Goal: Information Seeking & Learning: Learn about a topic

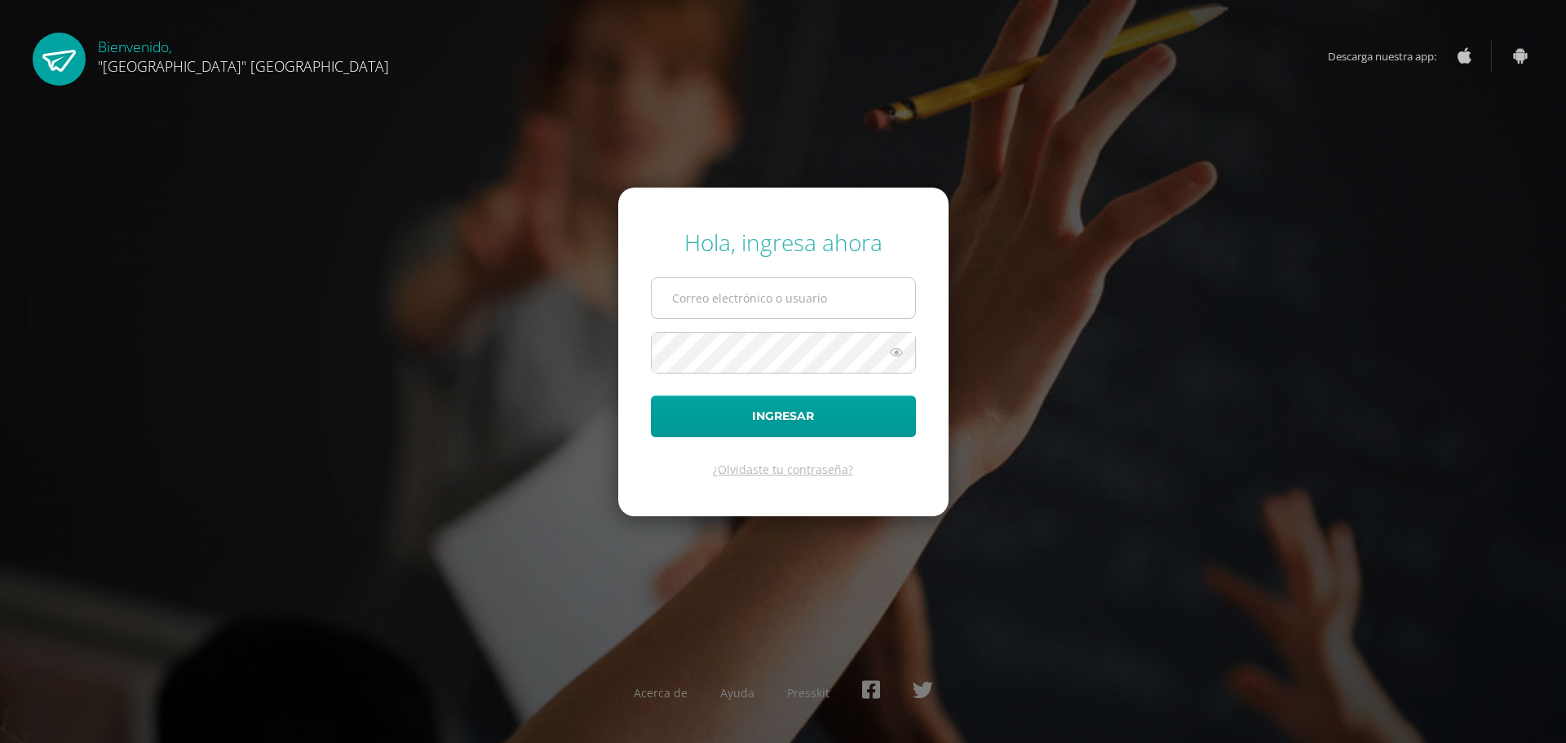
click at [769, 286] on input "text" at bounding box center [784, 298] width 264 height 40
type input "24042@lasallechiquimula.edu.gt"
click at [733, 432] on button "Ingresar" at bounding box center [783, 417] width 265 height 42
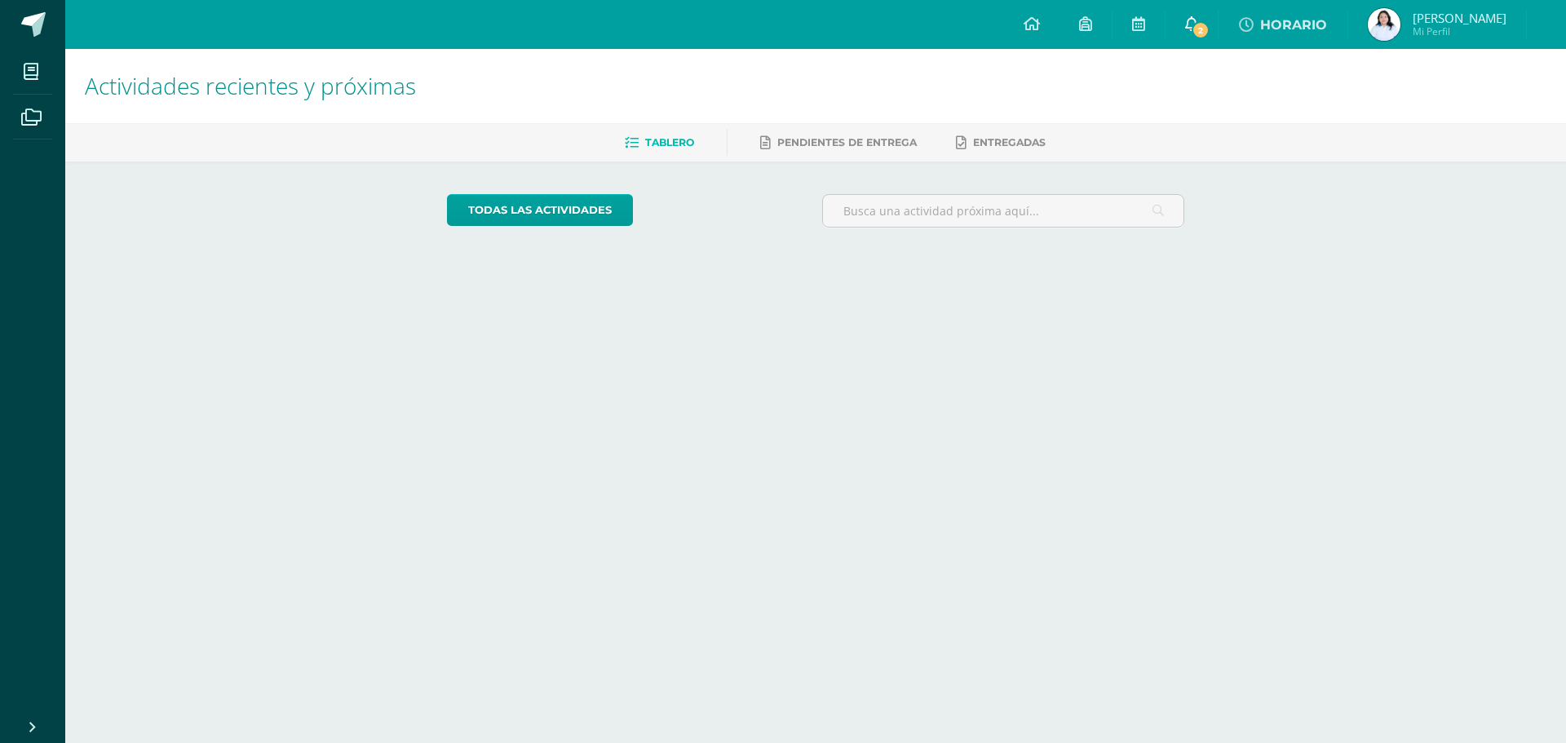
click at [1198, 18] on icon at bounding box center [1191, 23] width 13 height 15
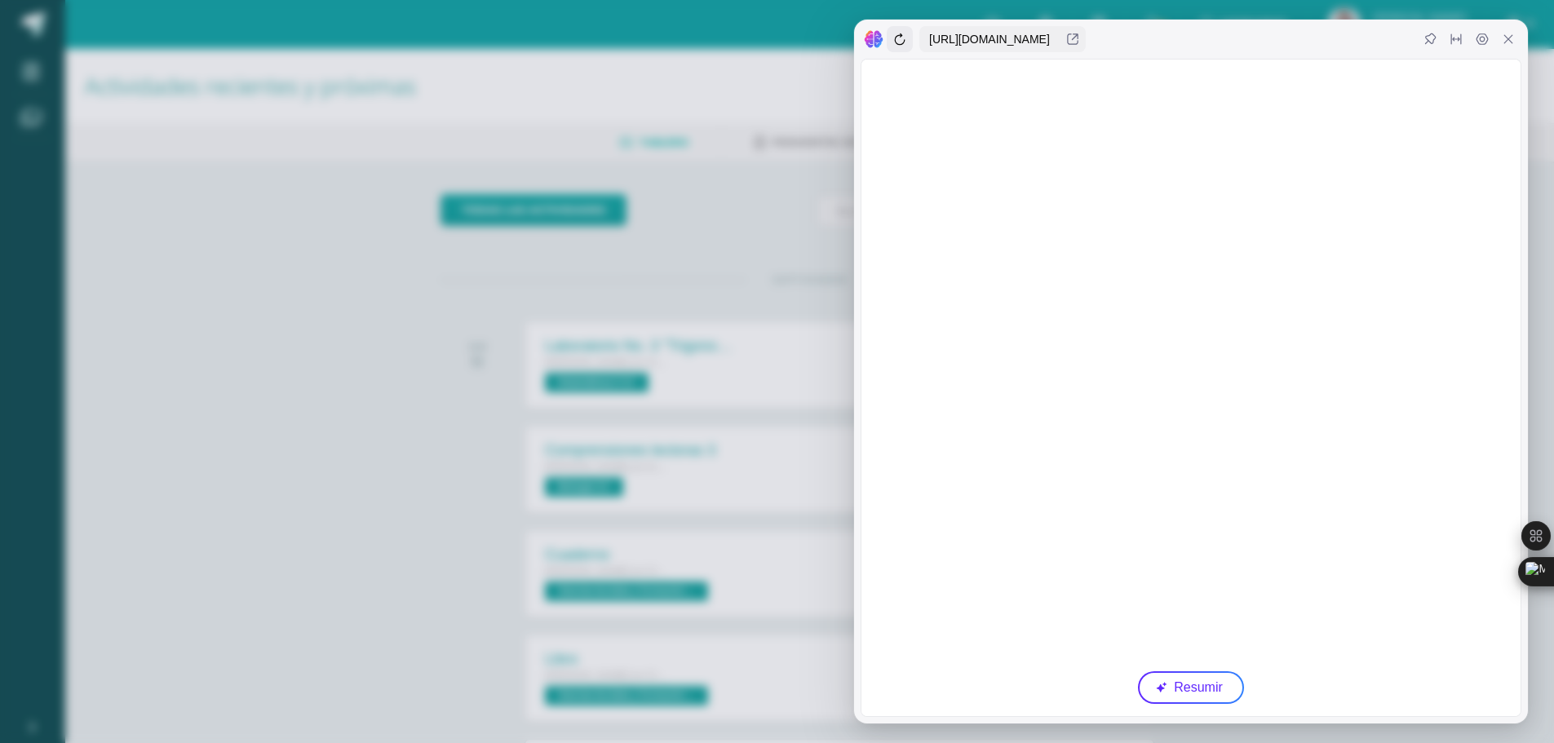
click at [904, 41] on icon at bounding box center [899, 39] width 13 height 13
click at [1513, 53] on div at bounding box center [1191, 39] width 674 height 39
click at [1510, 42] on icon at bounding box center [1508, 39] width 13 height 13
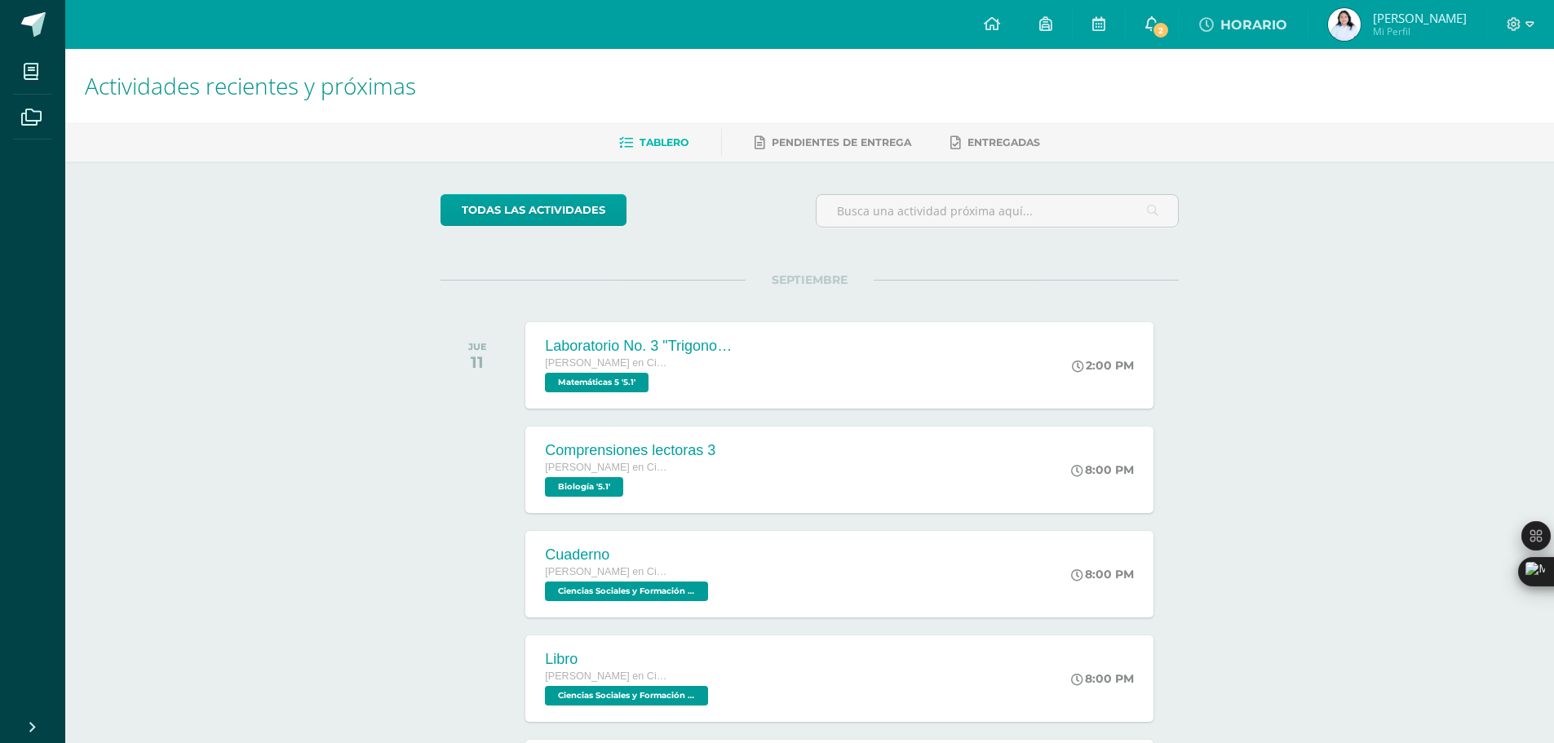
click at [1203, 0] on div "Configuración Cerrar sesión [PERSON_NAME] Mi Perfil HORARIO 2 2 Avisos 377 avis…" at bounding box center [809, 0] width 1489 height 0
click at [1170, 25] on span "2" at bounding box center [1161, 30] width 18 height 18
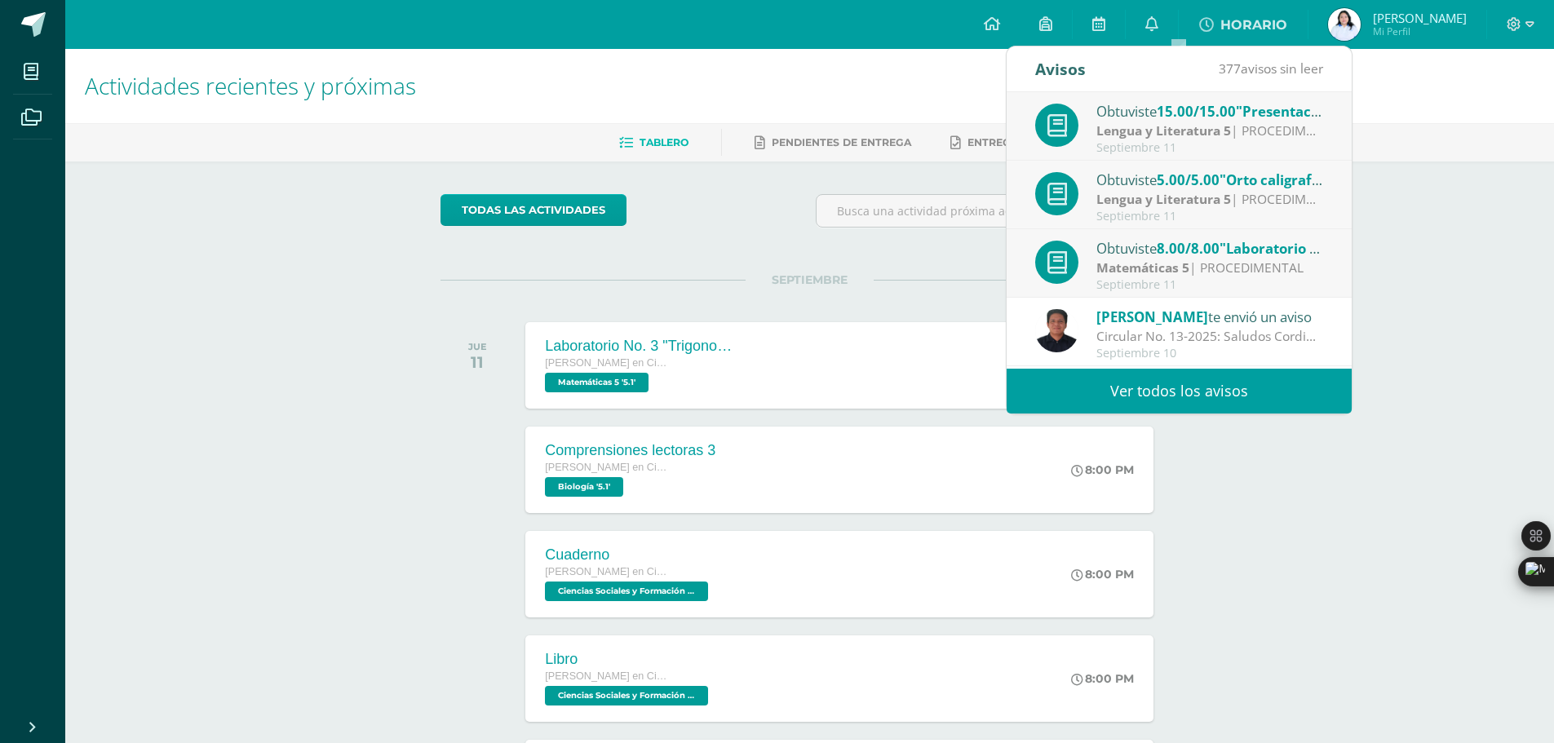
click at [1250, 135] on div "Lengua y Literatura 5 | PROCEDIMENTAL" at bounding box center [1209, 131] width 227 height 19
click at [1178, 130] on strong "Lengua y Literatura 5" at bounding box center [1163, 131] width 135 height 18
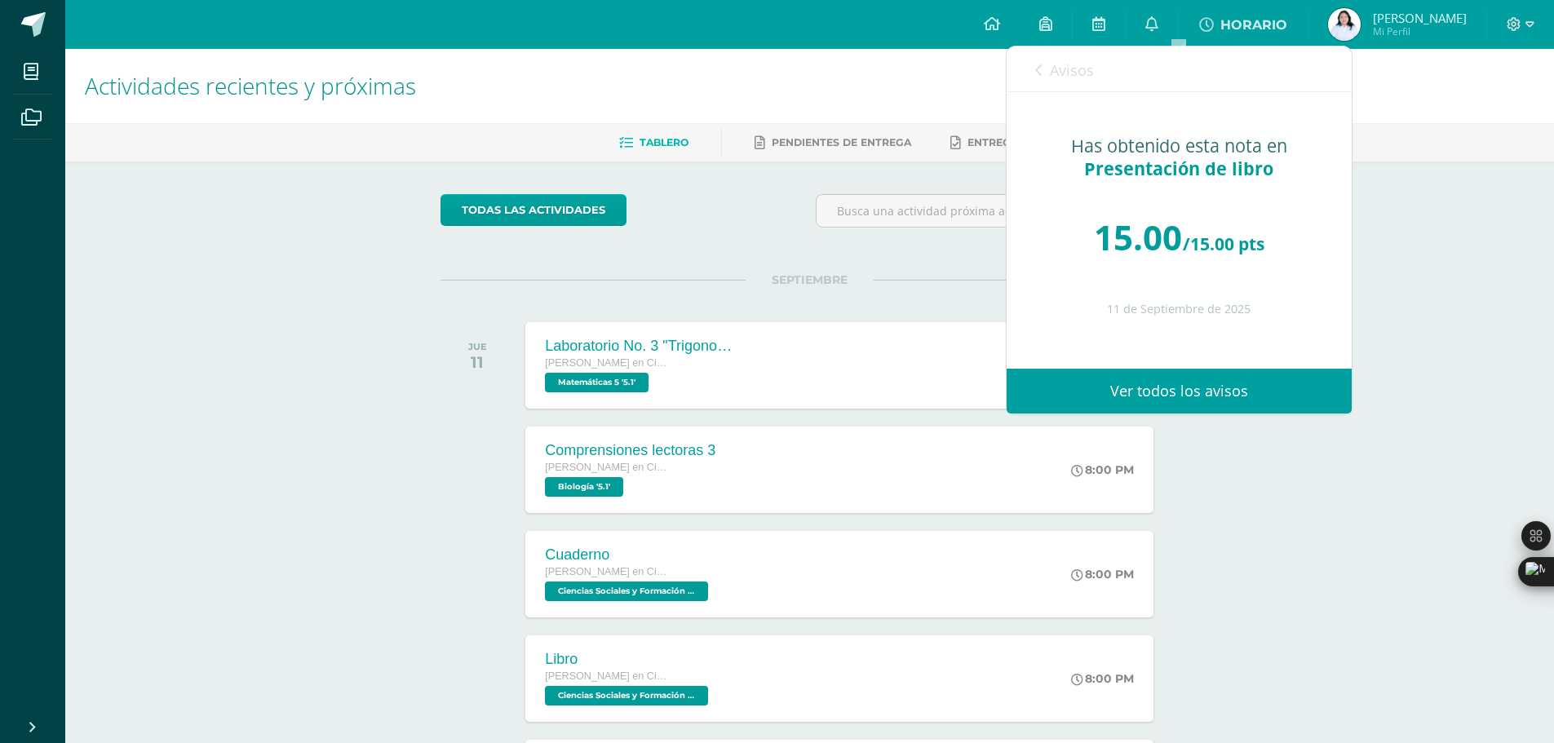
click at [1036, 65] on icon at bounding box center [1038, 70] width 7 height 13
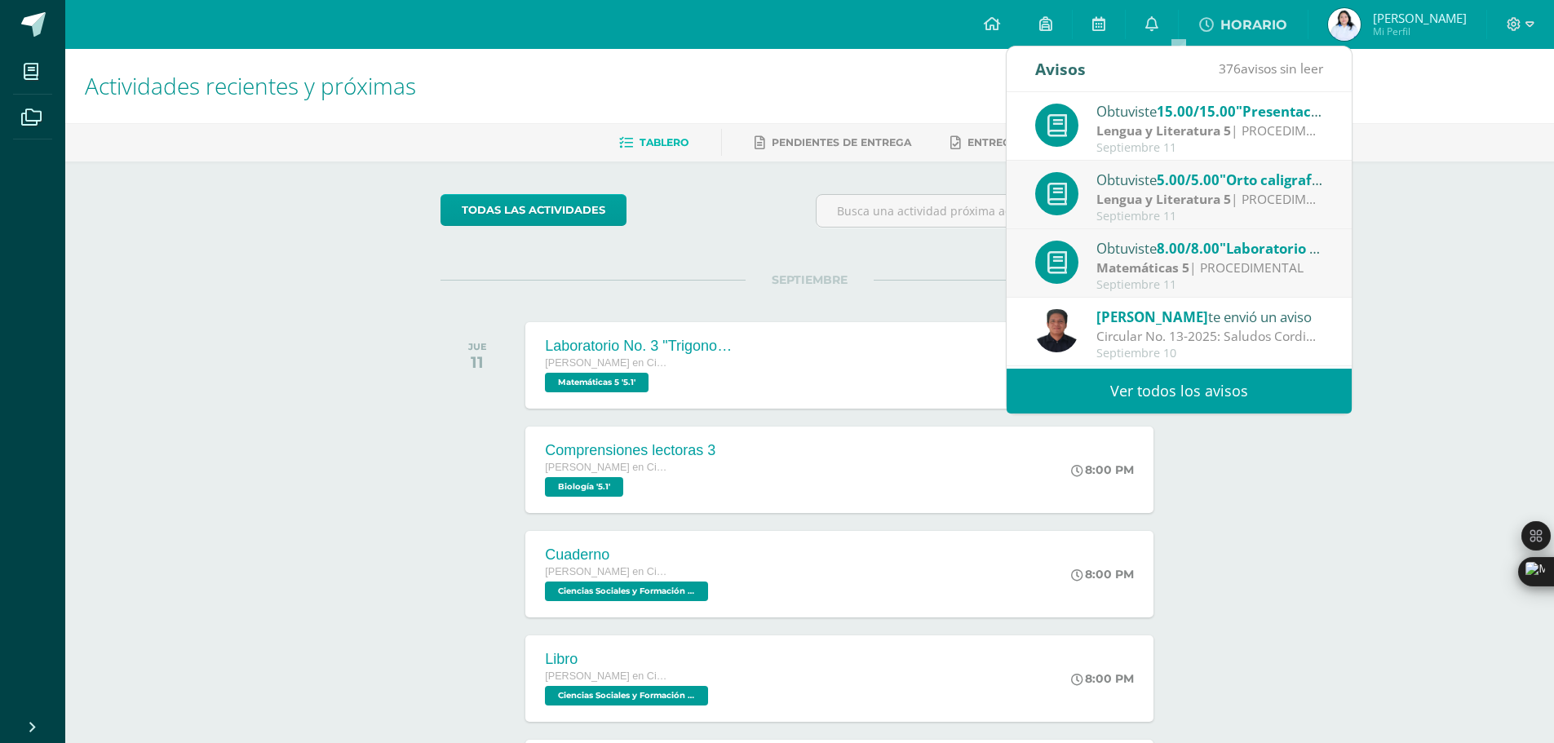
click at [1254, 190] on div "Lengua y Literatura 5 | PROCEDIMENTAL" at bounding box center [1209, 199] width 227 height 19
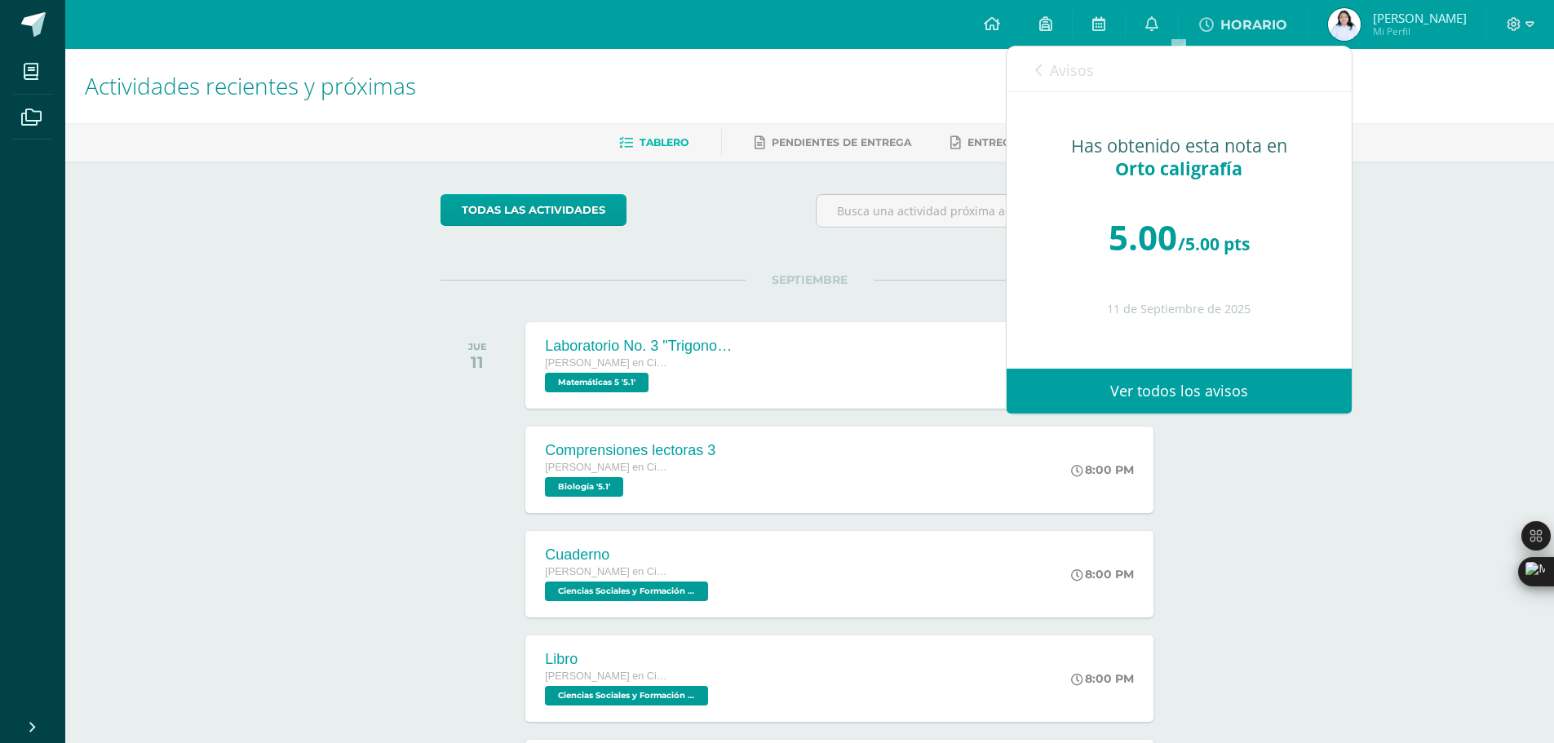
click at [1039, 58] on link "Avisos" at bounding box center [1064, 70] width 59 height 47
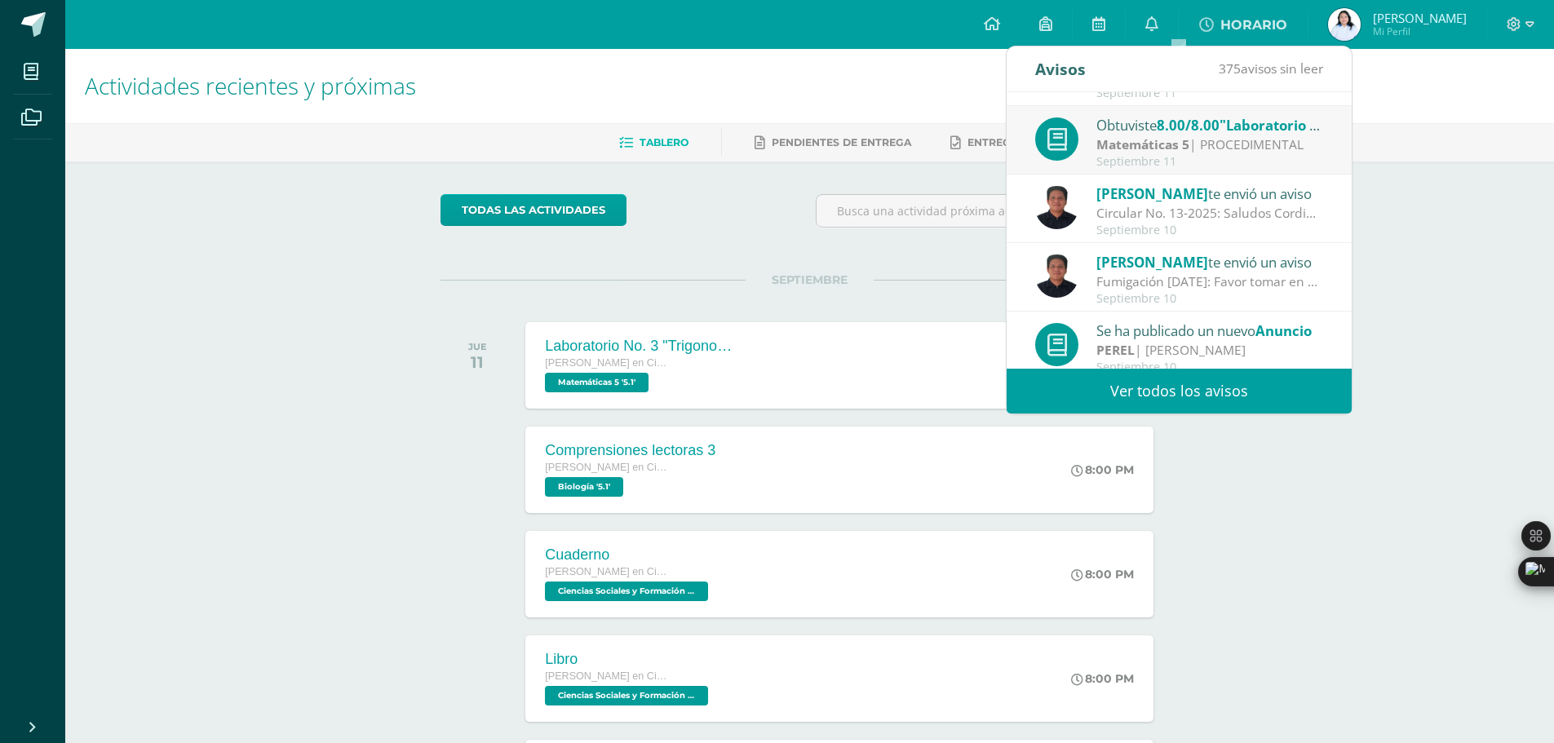
scroll to position [245, 0]
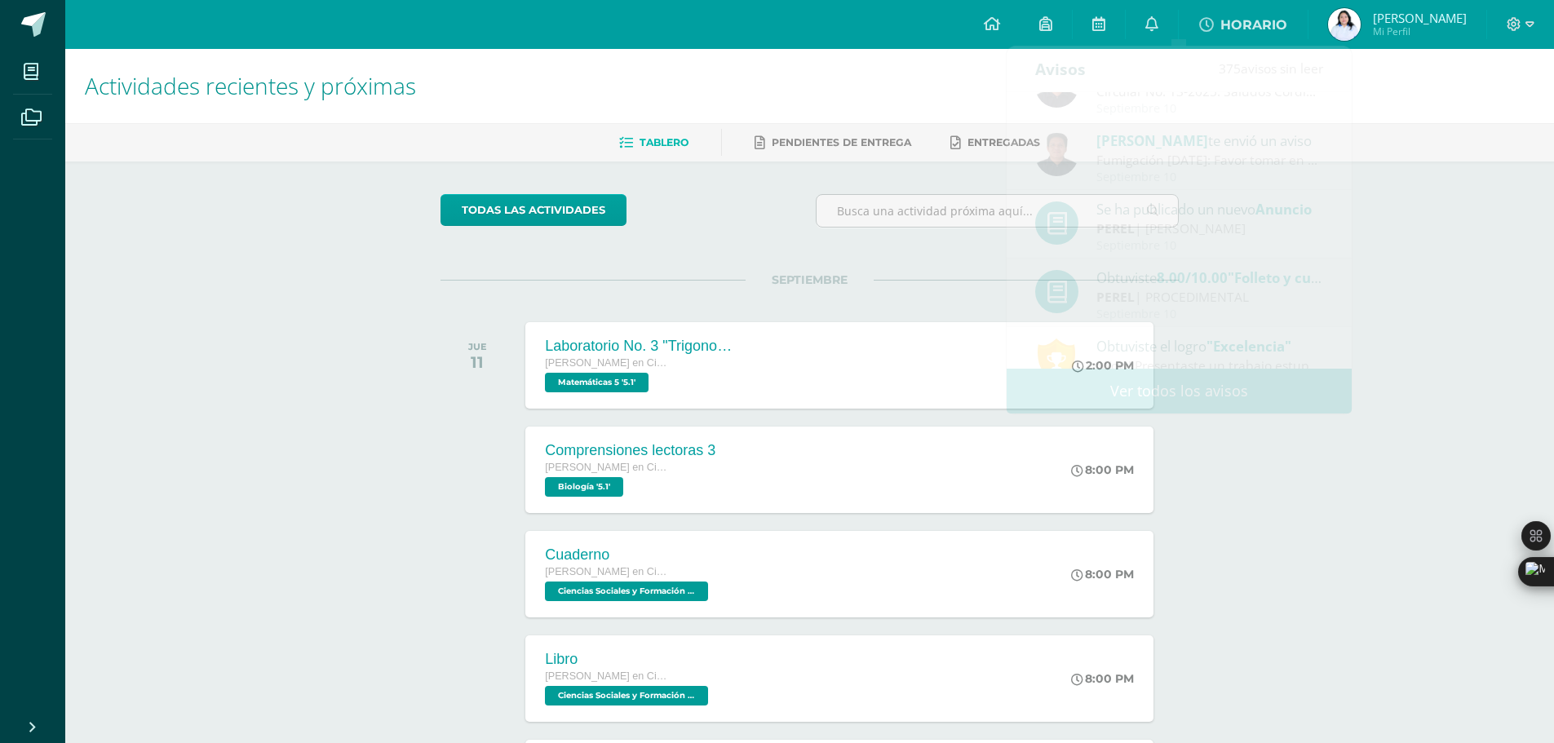
click at [1361, 579] on div "Actividades recientes y próximas Tablero Pendientes de entrega Entregadas todas…" at bounding box center [809, 541] width 1489 height 985
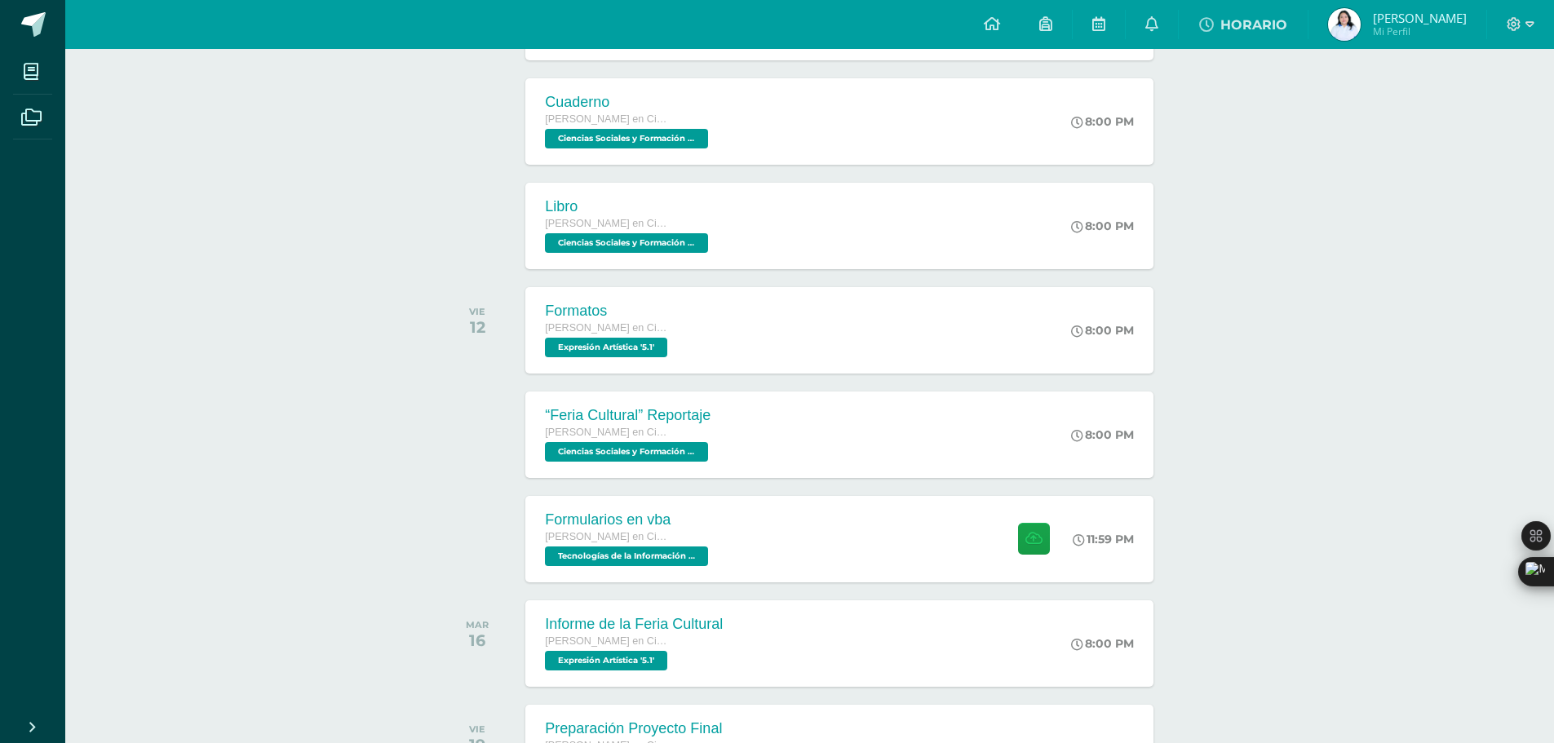
scroll to position [454, 0]
click at [789, 438] on div "“Feria Cultural” Reportaje [PERSON_NAME] en Ciencias y Letras Ciencias Sociales…" at bounding box center [840, 433] width 634 height 87
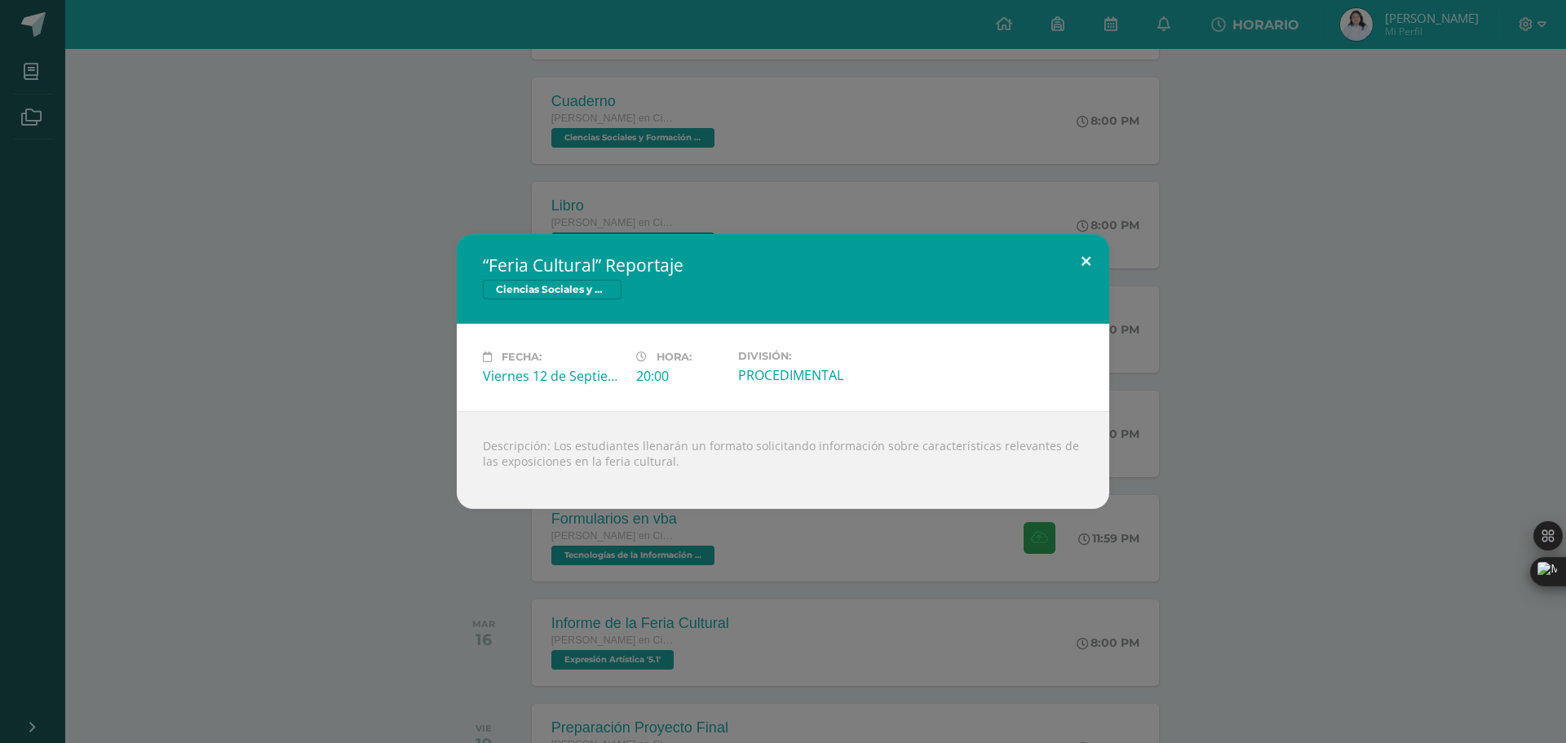
click at [1089, 264] on button at bounding box center [1086, 261] width 47 height 55
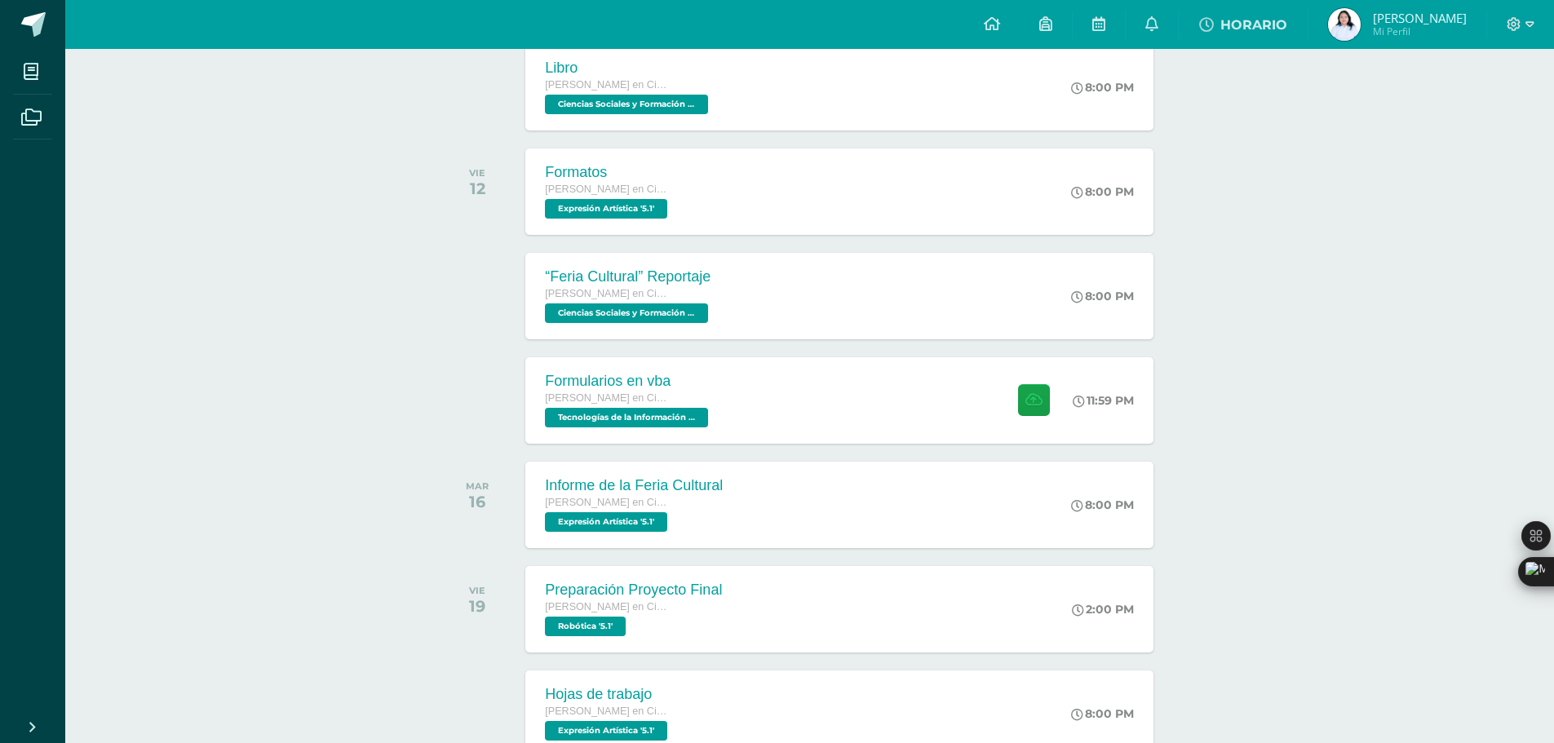
scroll to position [617, 0]
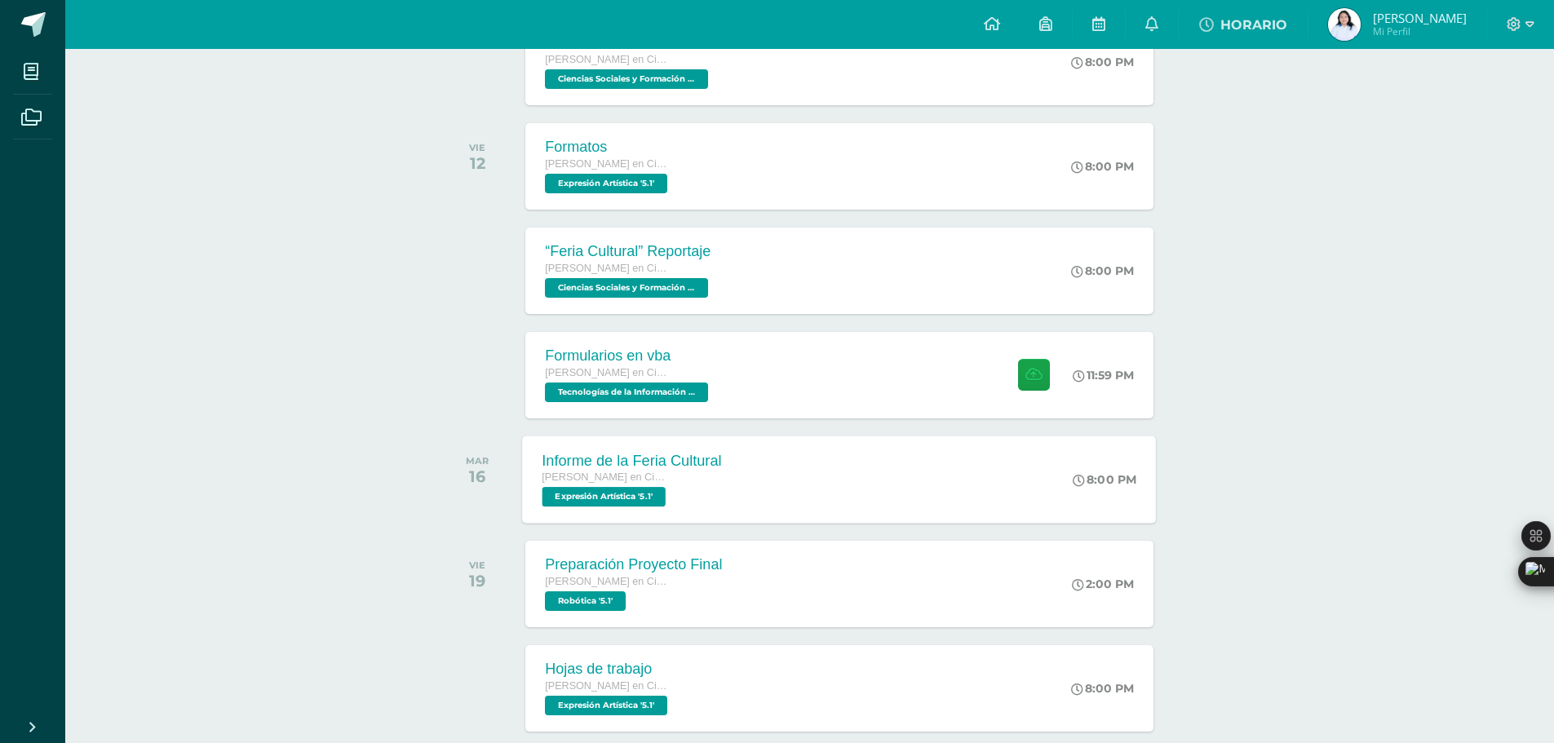
click at [714, 450] on div "Informe de la Feria Cultural [PERSON_NAME] en Ciencias y Letras Expresión Artís…" at bounding box center [632, 479] width 219 height 87
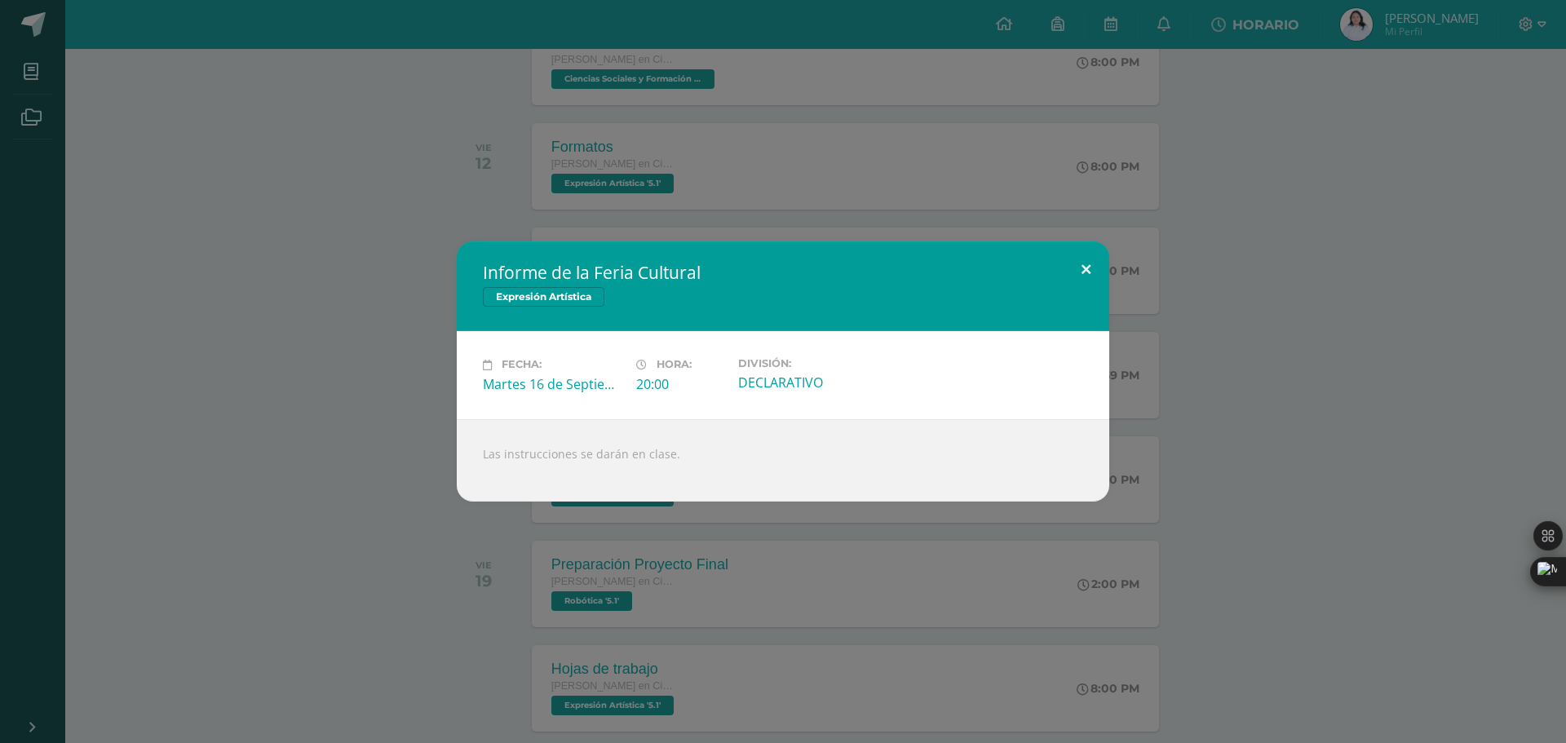
click at [1086, 261] on button at bounding box center [1086, 268] width 47 height 55
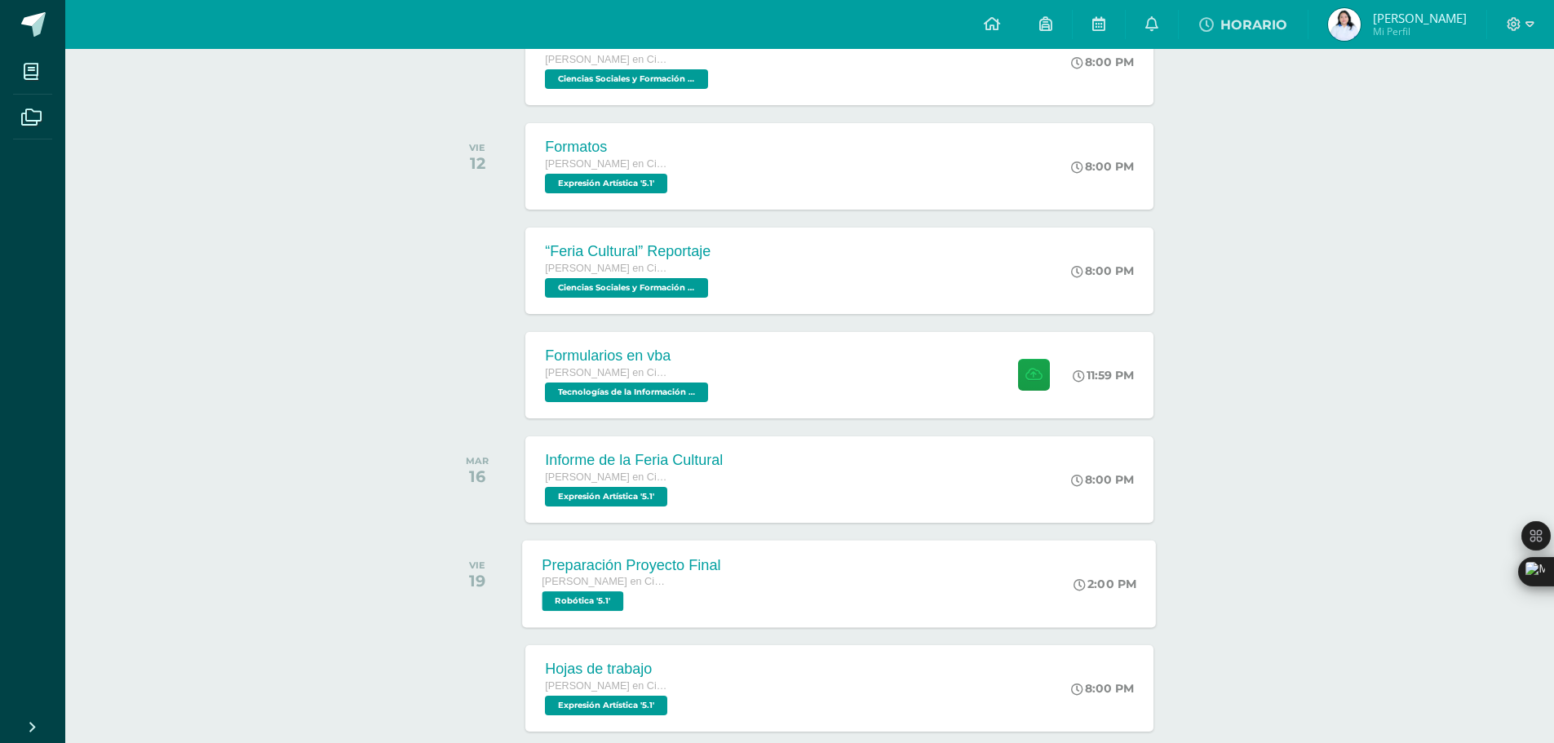
click at [731, 553] on div "Preparación Proyecto Final [PERSON_NAME] en Ciencias y Letras Robótica '5.1'" at bounding box center [632, 583] width 219 height 87
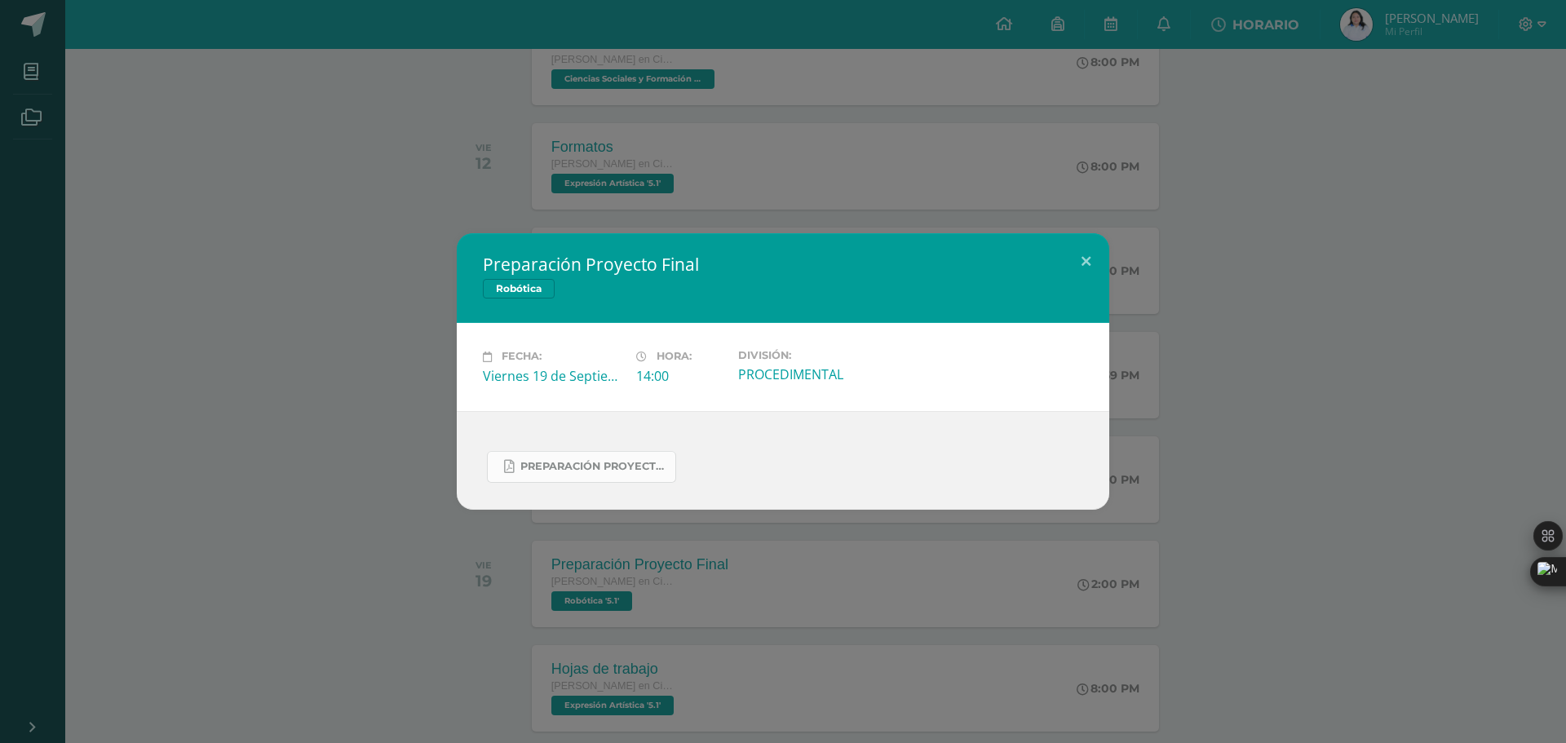
click at [638, 470] on span "PREPARACIÓN PROYECTO FINAL.pdf" at bounding box center [593, 466] width 147 height 13
click at [1084, 255] on button at bounding box center [1086, 260] width 47 height 55
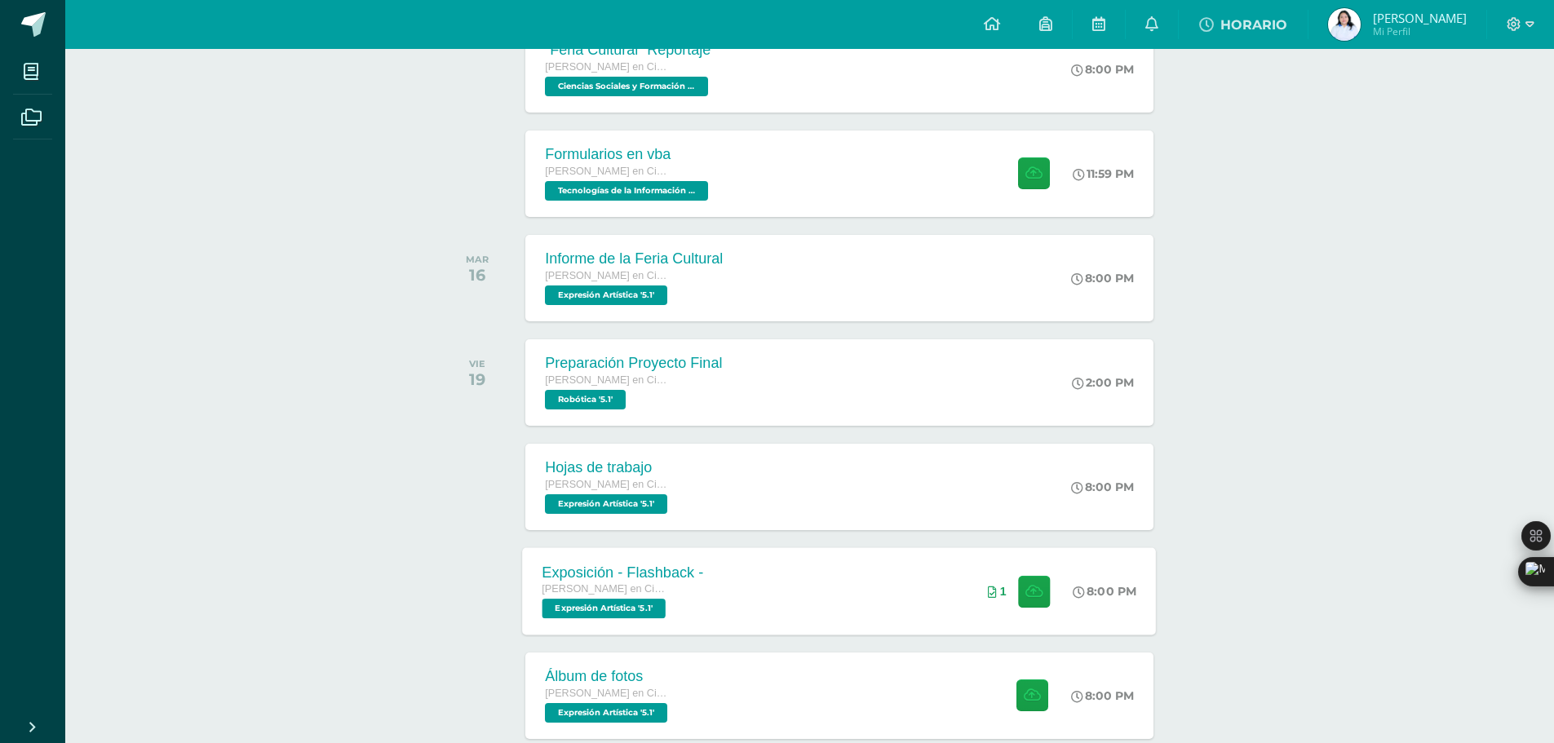
scroll to position [861, 0]
